Goal: Task Accomplishment & Management: Manage account settings

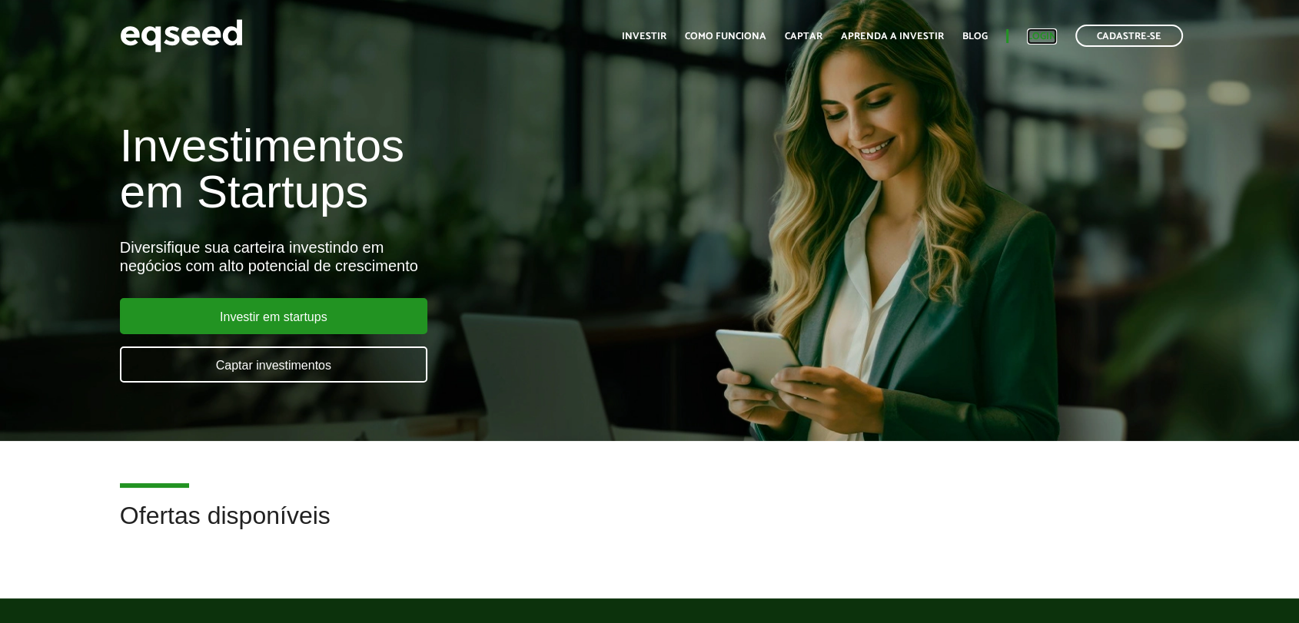
click at [1041, 36] on link "Login" at bounding box center [1042, 37] width 30 height 10
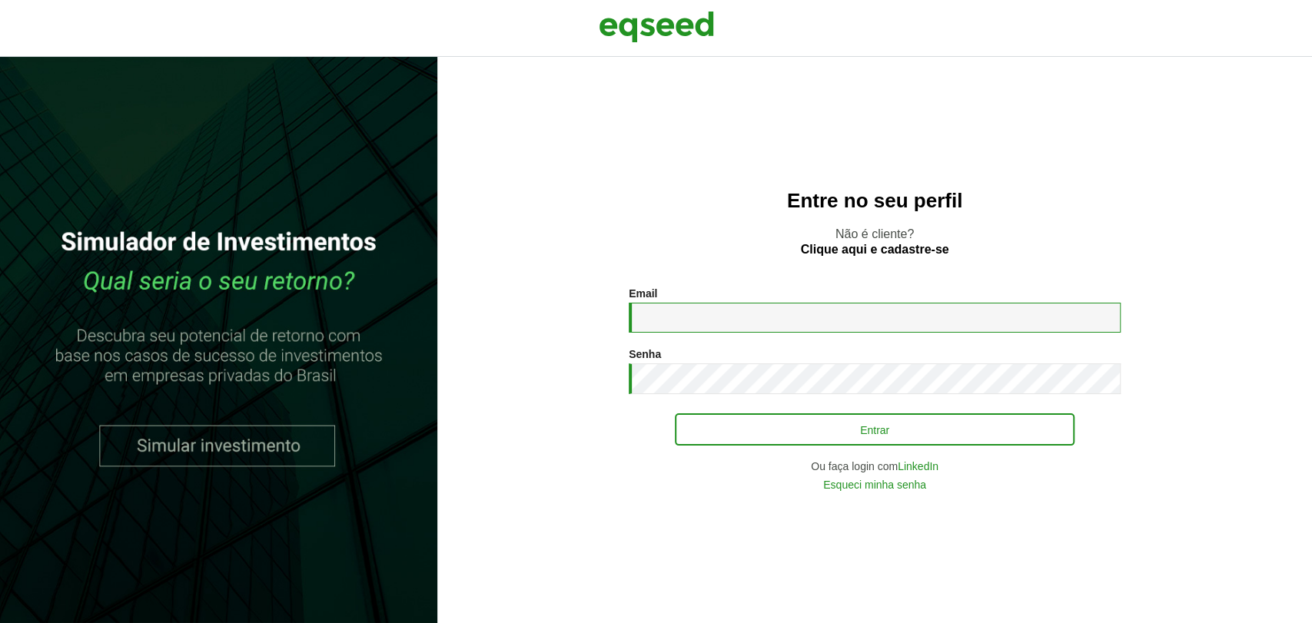
type input "**********"
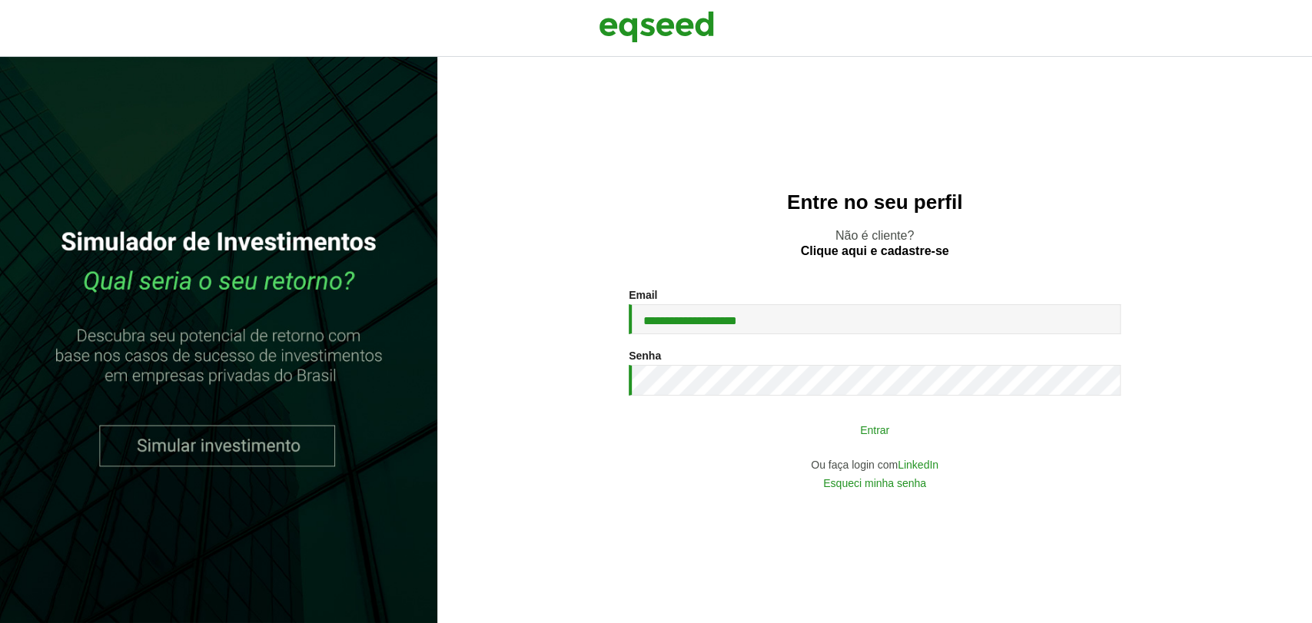
click at [784, 437] on button "Entrar" at bounding box center [875, 429] width 400 height 29
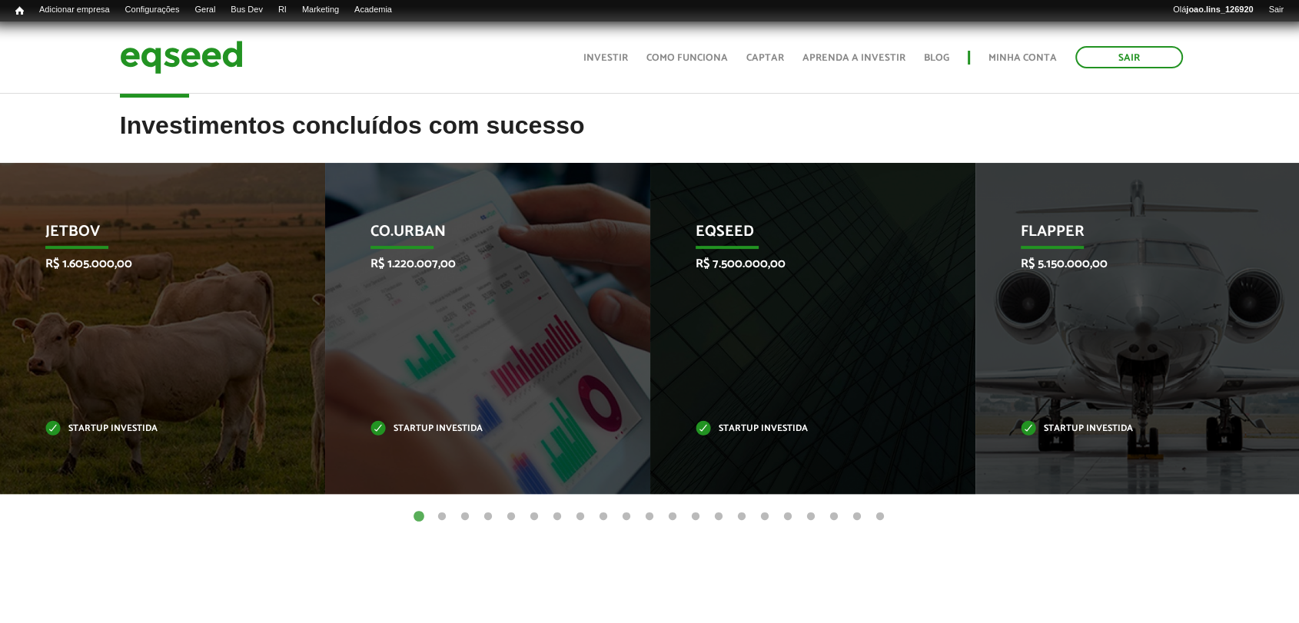
scroll to position [427, 0]
